Goal: Information Seeking & Learning: Learn about a topic

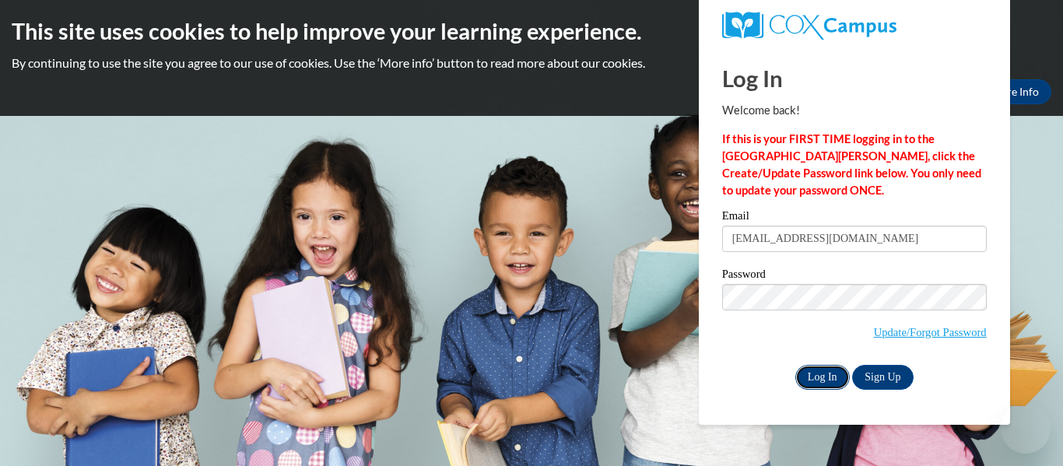
click at [821, 379] on input "Log In" at bounding box center [822, 377] width 54 height 25
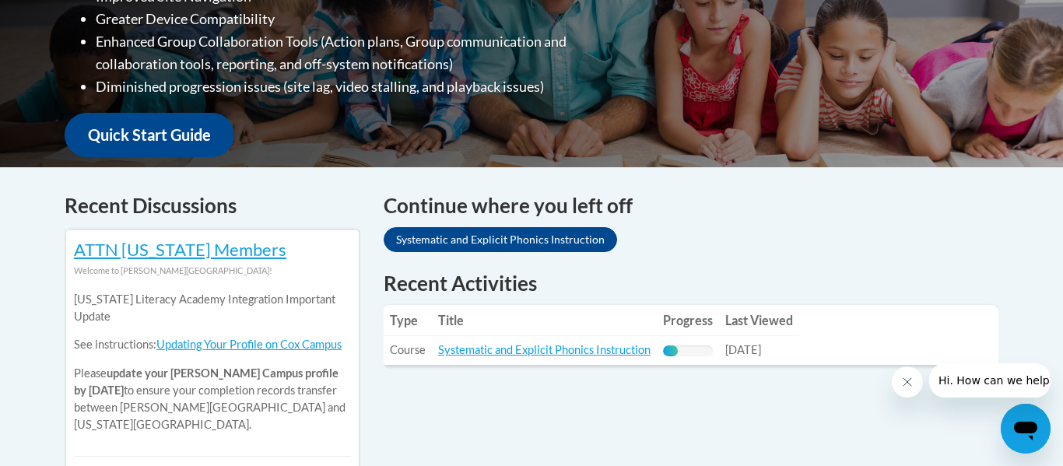
scroll to position [496, 0]
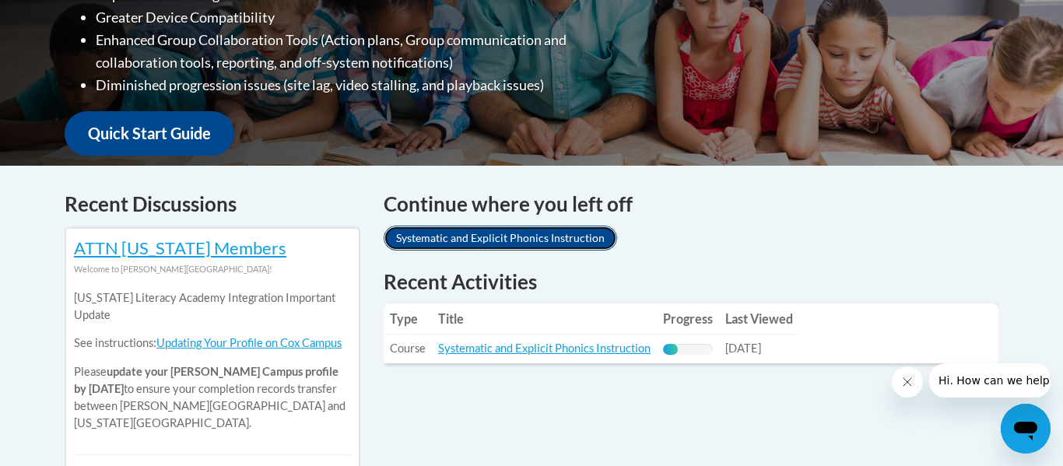
click at [477, 243] on link "Systematic and Explicit Phonics Instruction" at bounding box center [500, 238] width 233 height 25
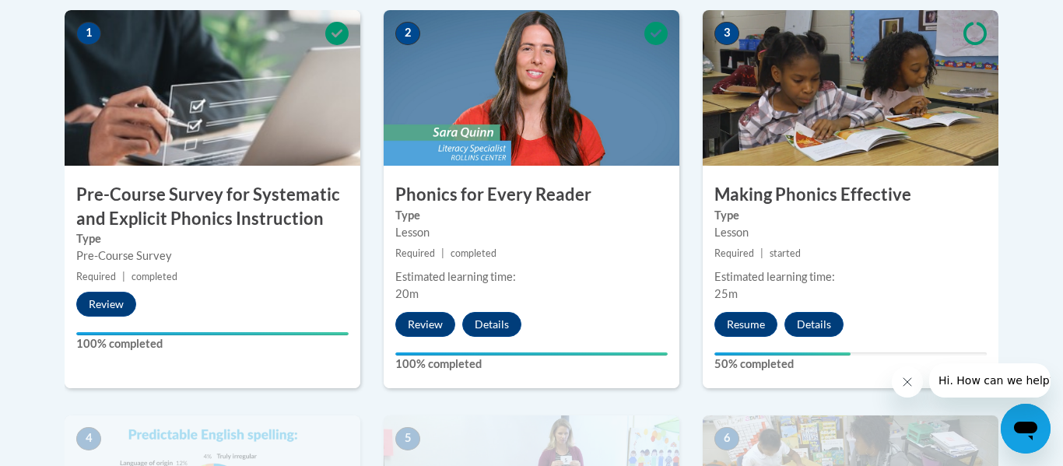
scroll to position [517, 0]
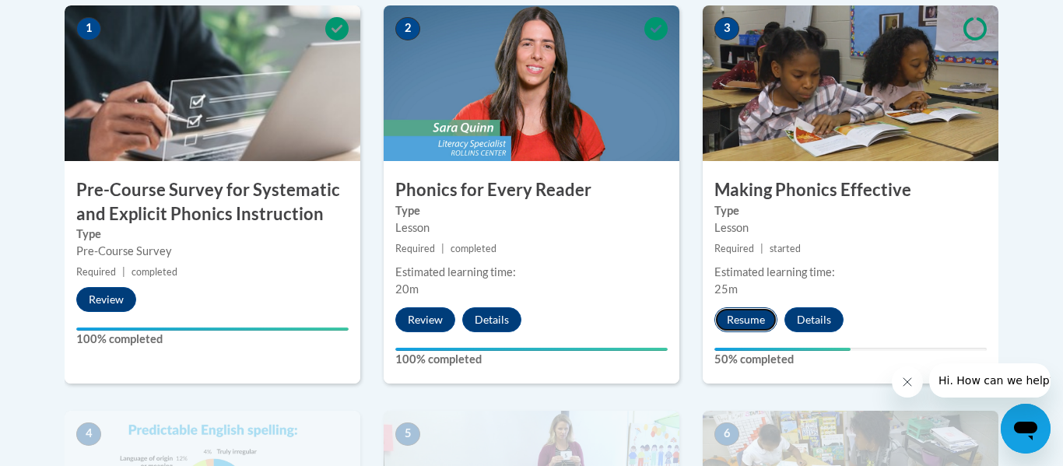
click at [735, 324] on button "Resume" at bounding box center [745, 319] width 63 height 25
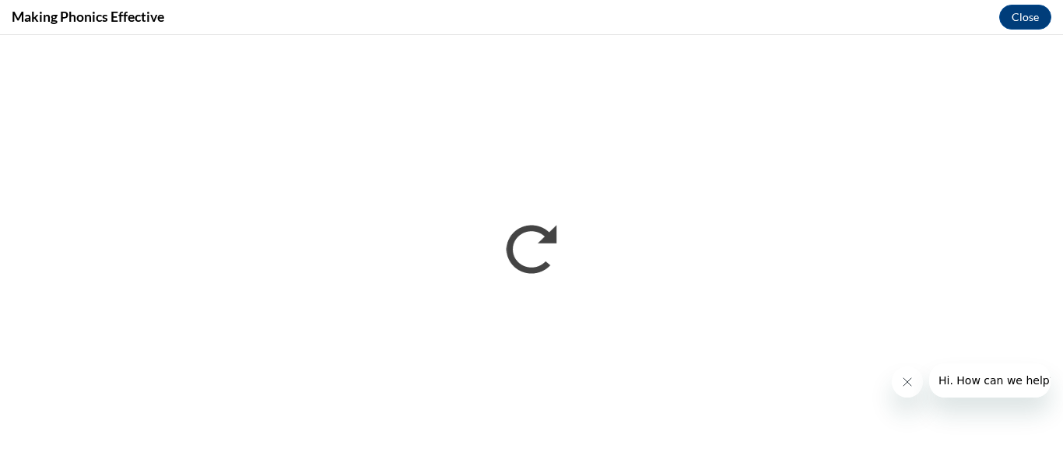
scroll to position [0, 0]
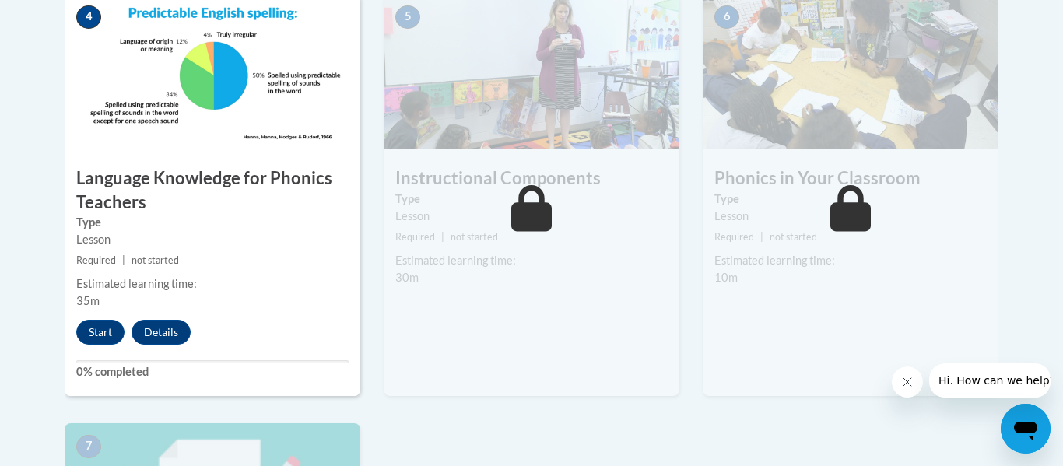
scroll to position [914, 0]
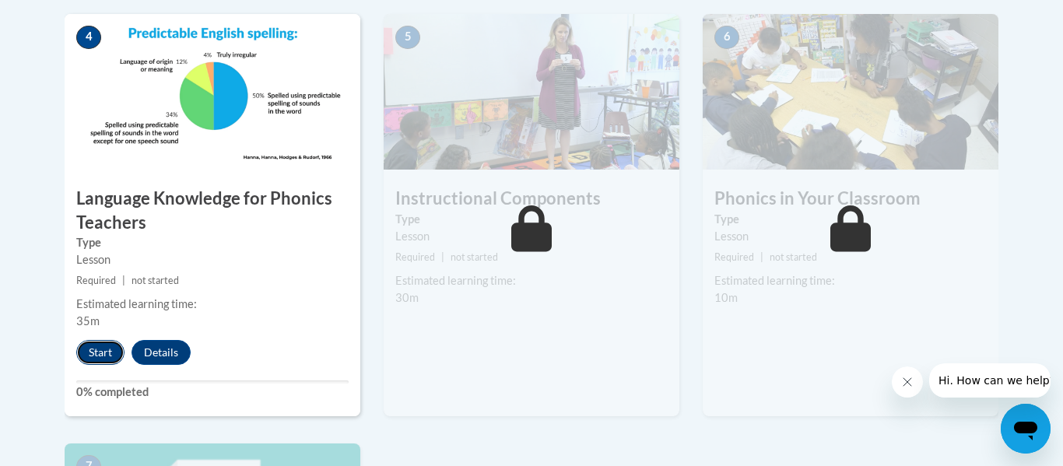
click at [92, 348] on button "Start" at bounding box center [100, 352] width 48 height 25
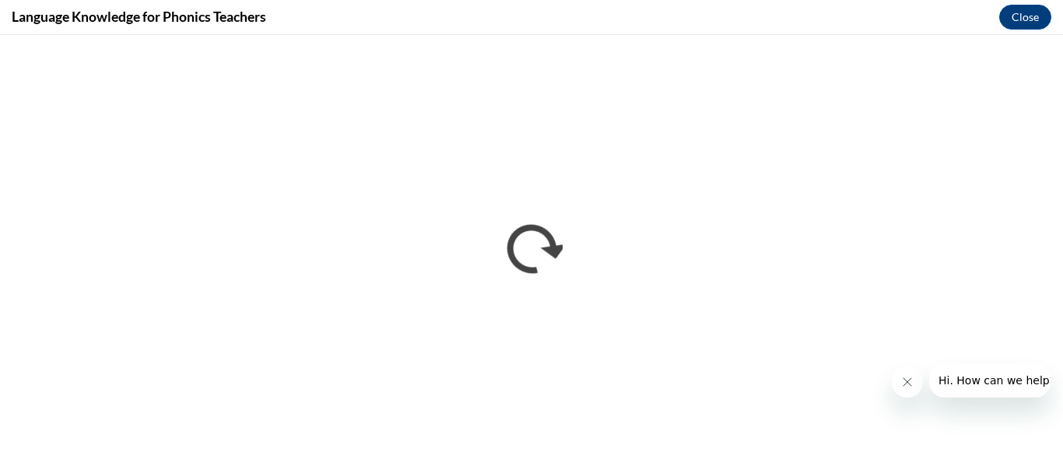
scroll to position [0, 0]
click at [1023, 19] on button "Close" at bounding box center [1025, 17] width 52 height 25
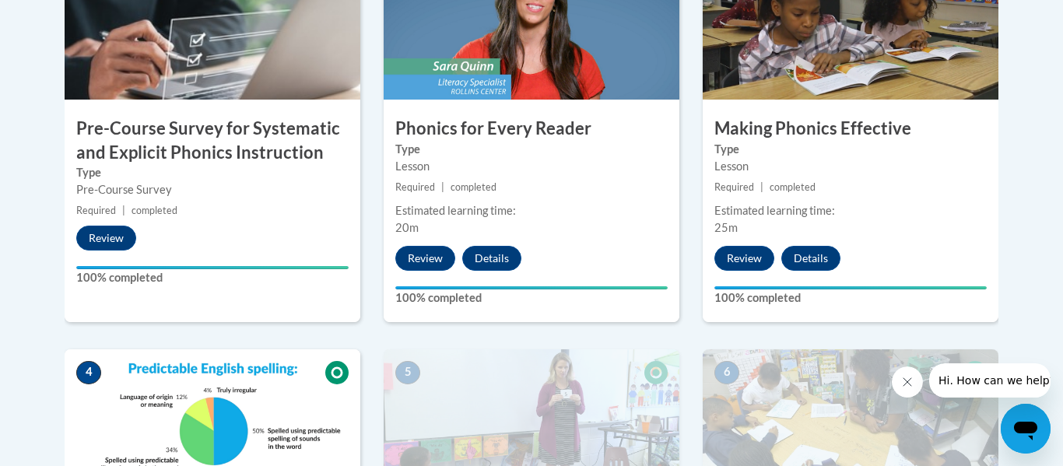
scroll to position [570, 0]
